Goal: Download file/media

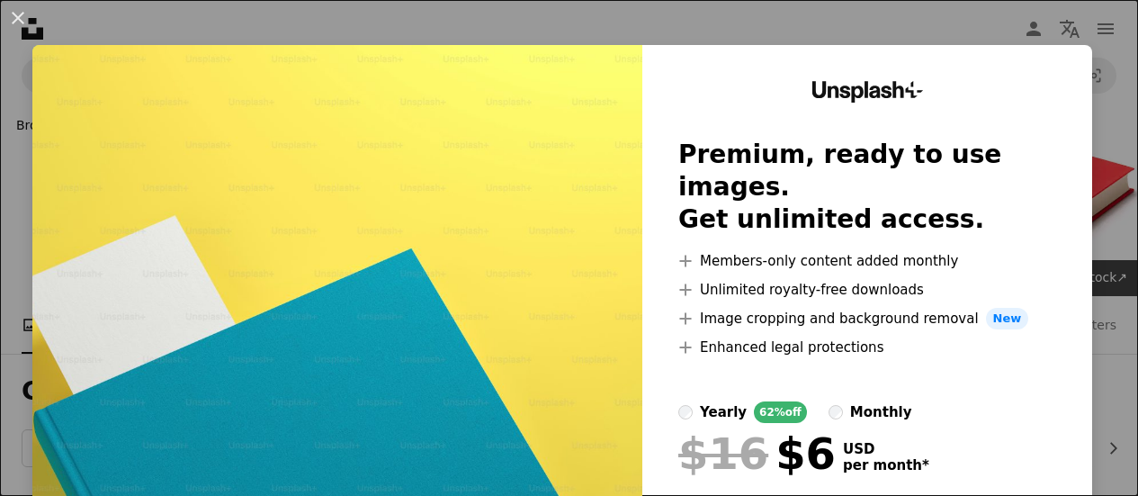
scroll to position [1619, 0]
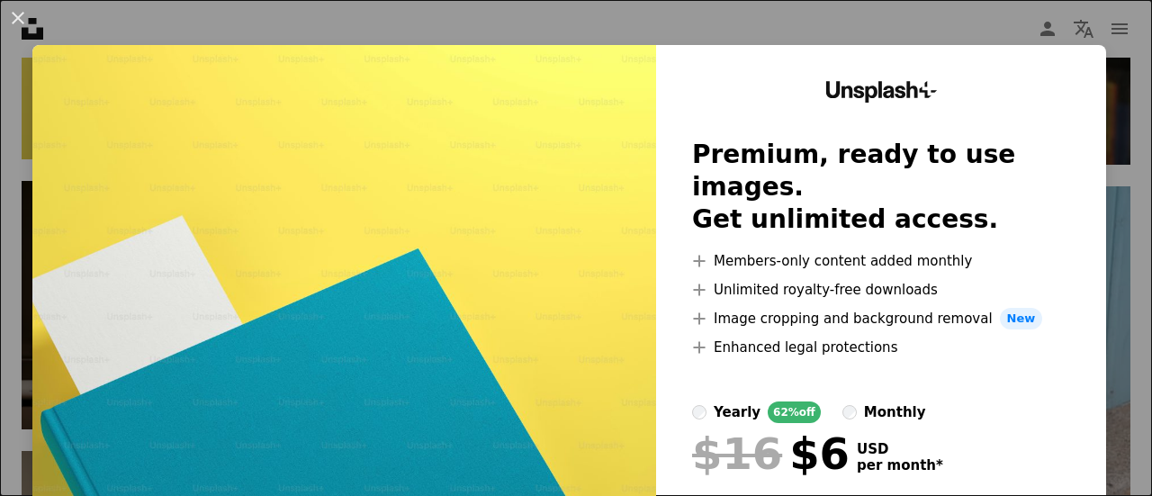
click at [756, 31] on div "An X shape Unsplash+ Premium, ready to use images. Get unlimited access. A plus…" at bounding box center [576, 248] width 1152 height 496
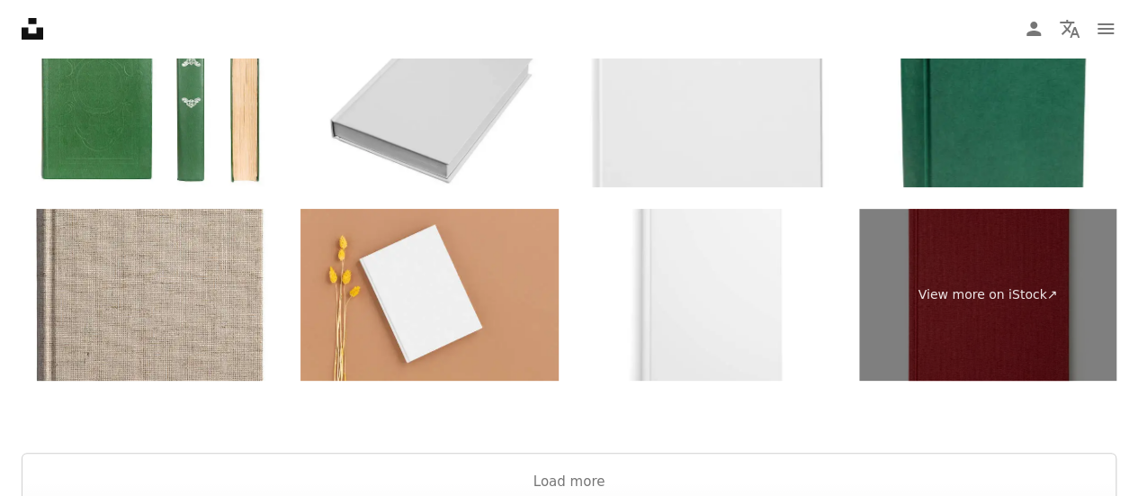
scroll to position [3599, 0]
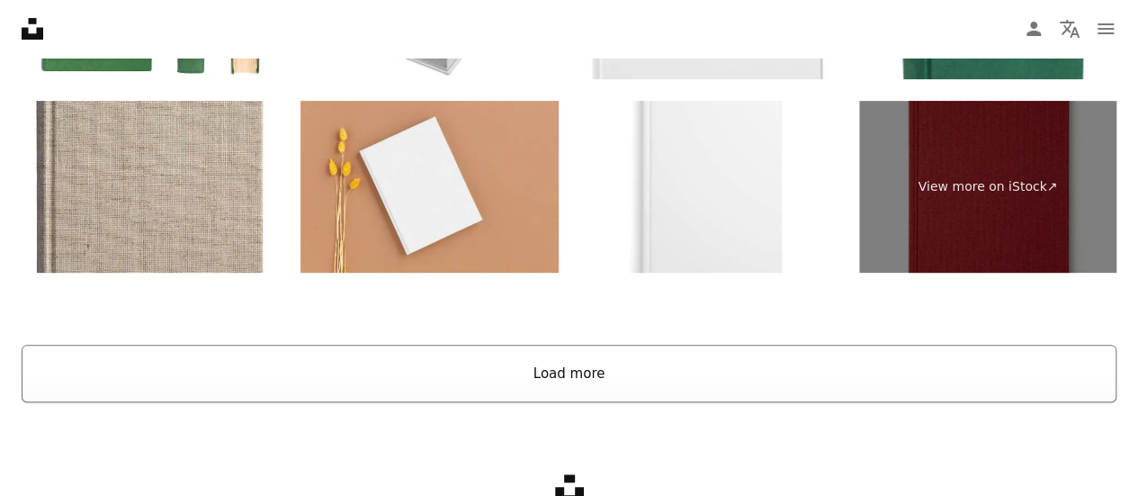
click at [718, 357] on button "Load more" at bounding box center [569, 374] width 1095 height 58
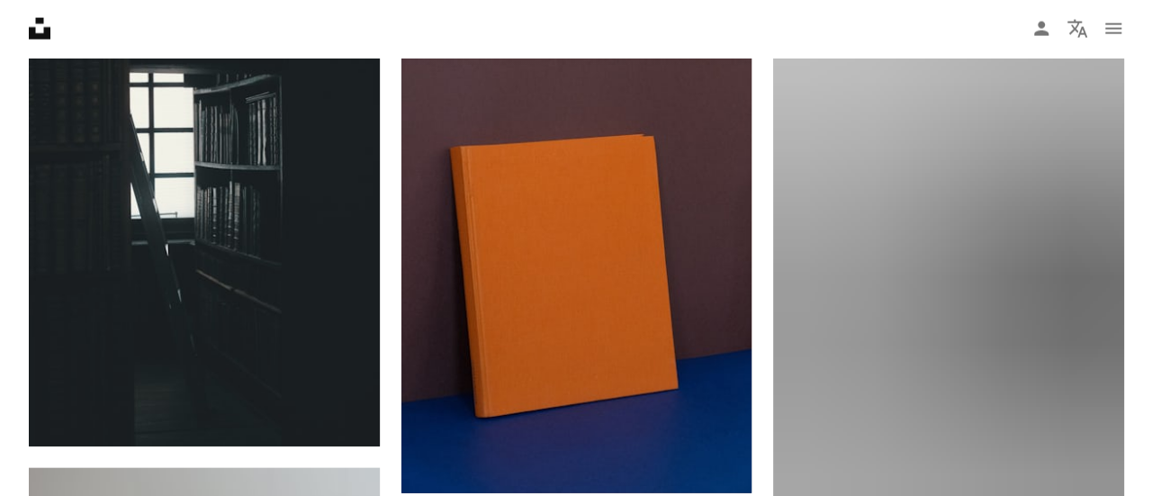
scroll to position [22554, 0]
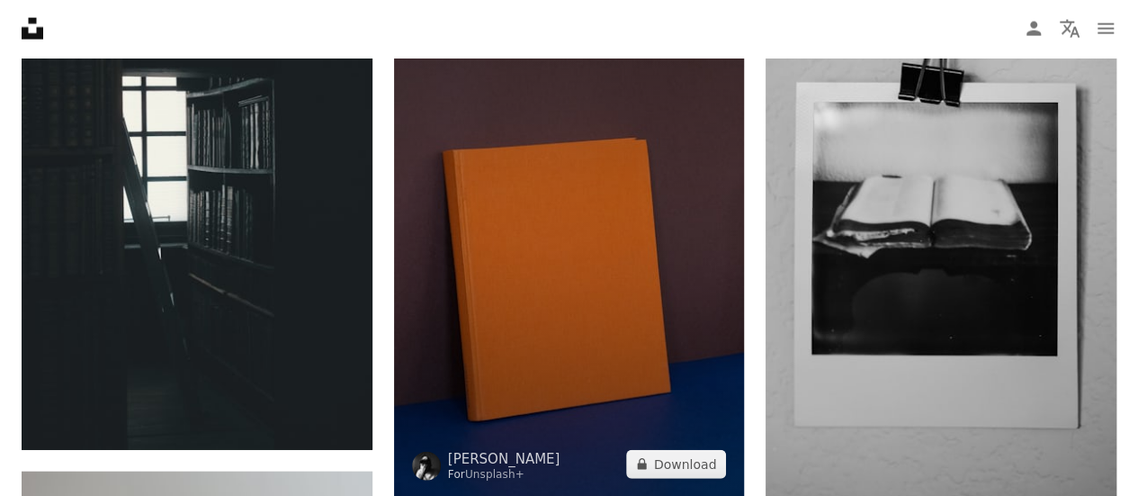
click at [570, 235] on img at bounding box center [569, 233] width 351 height 526
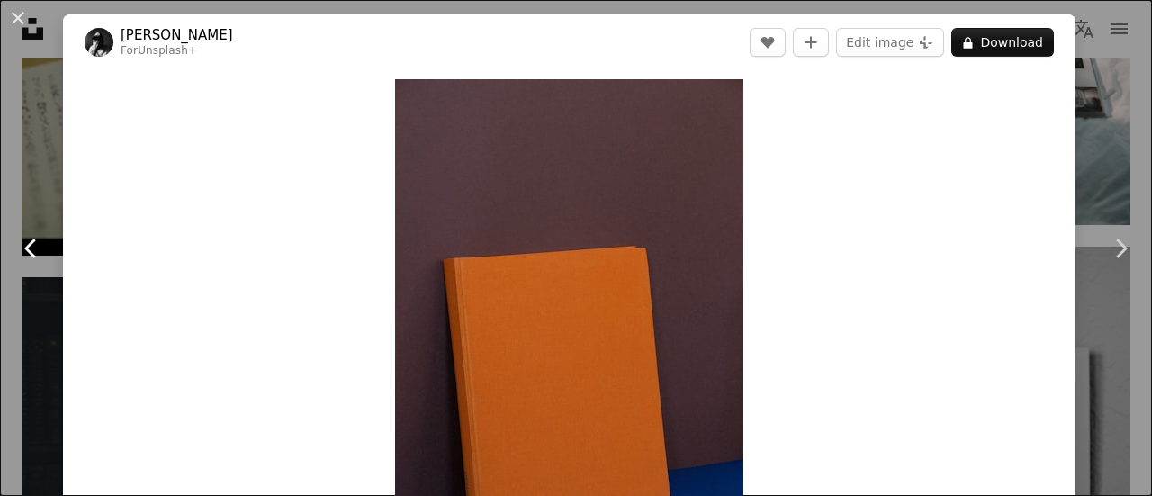
click at [28, 237] on icon "Chevron left" at bounding box center [31, 248] width 29 height 29
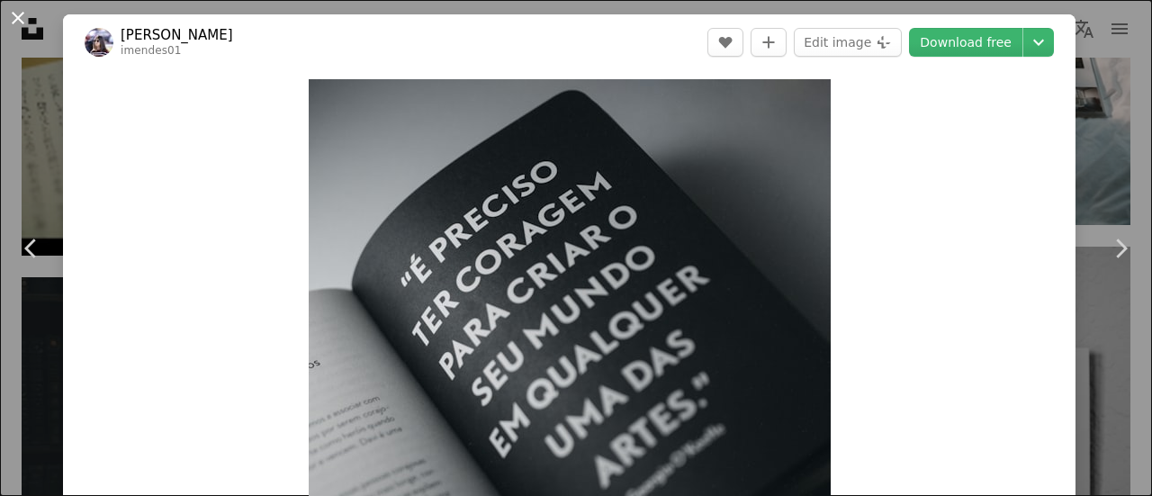
click at [18, 15] on button "An X shape" at bounding box center [18, 18] width 22 height 22
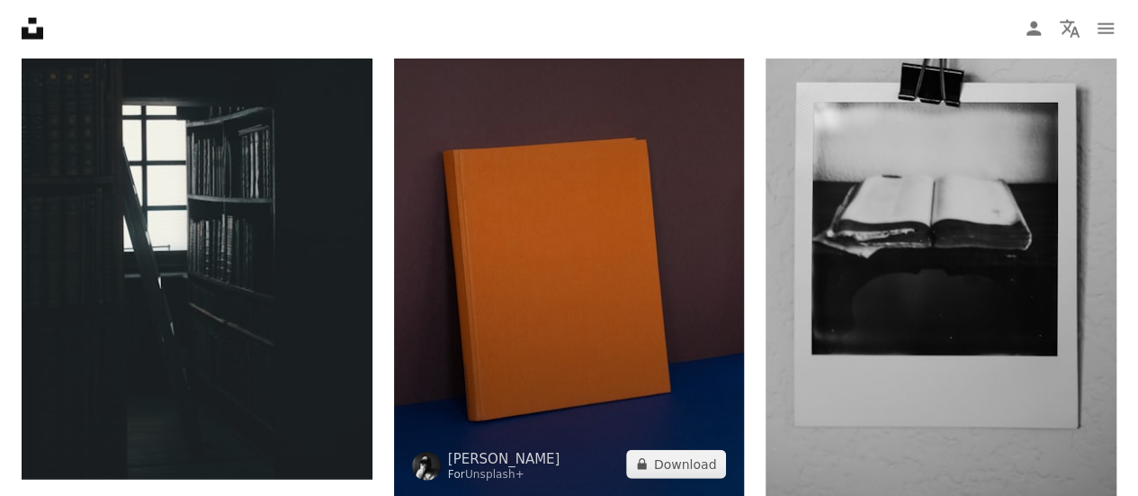
click at [498, 264] on img at bounding box center [569, 233] width 351 height 526
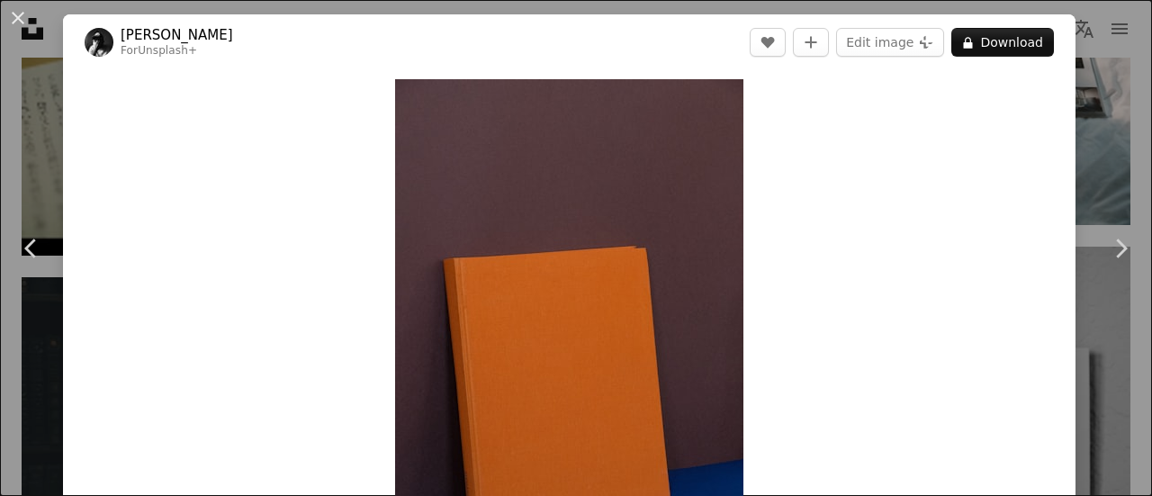
drag, startPoint x: 44, startPoint y: 118, endPoint x: 132, endPoint y: 5, distance: 142.9
click at [45, 116] on div "An X shape Chevron left Chevron right [PERSON_NAME] For Unsplash+ A heart A plu…" at bounding box center [576, 248] width 1152 height 496
